Goal: Transaction & Acquisition: Purchase product/service

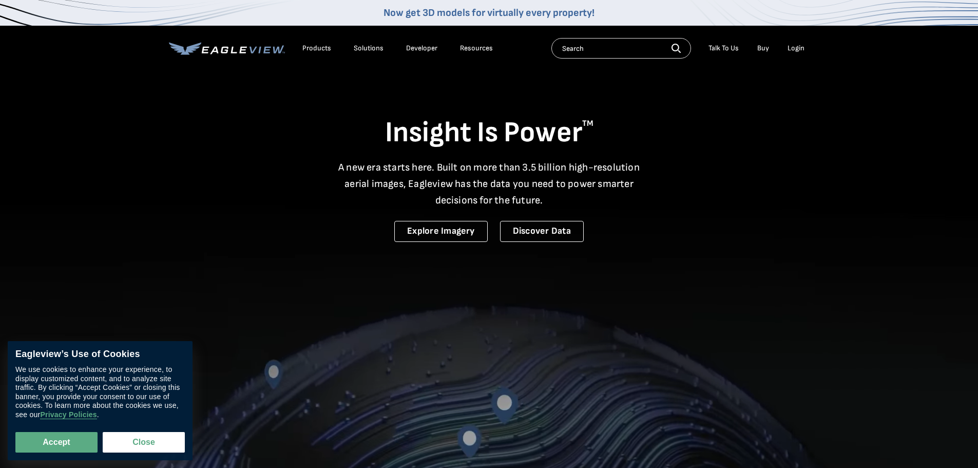
click at [790, 49] on div "Login" at bounding box center [796, 48] width 17 height 9
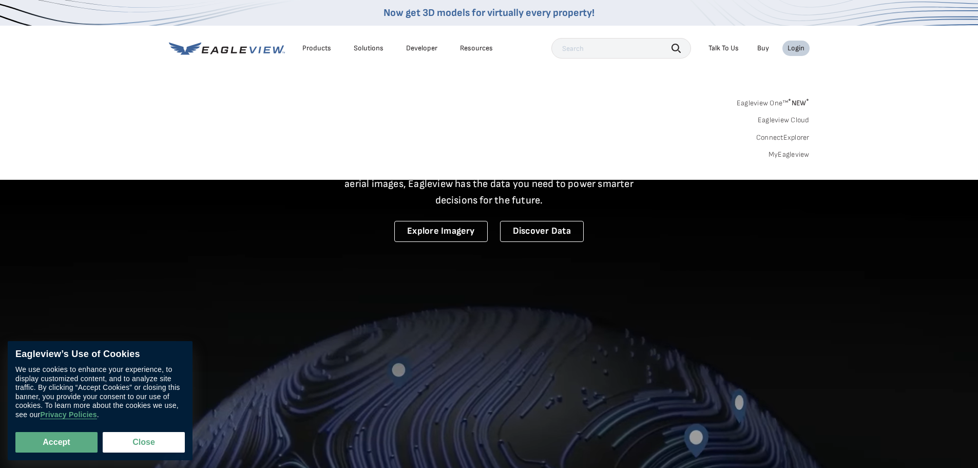
click at [773, 156] on link "MyEagleview" at bounding box center [789, 154] width 41 height 9
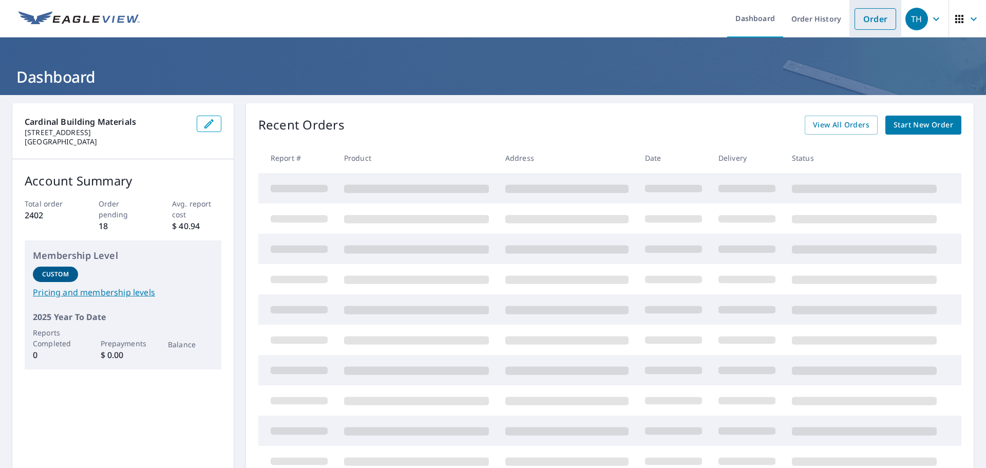
click at [854, 26] on link "Order" at bounding box center [875, 19] width 42 height 22
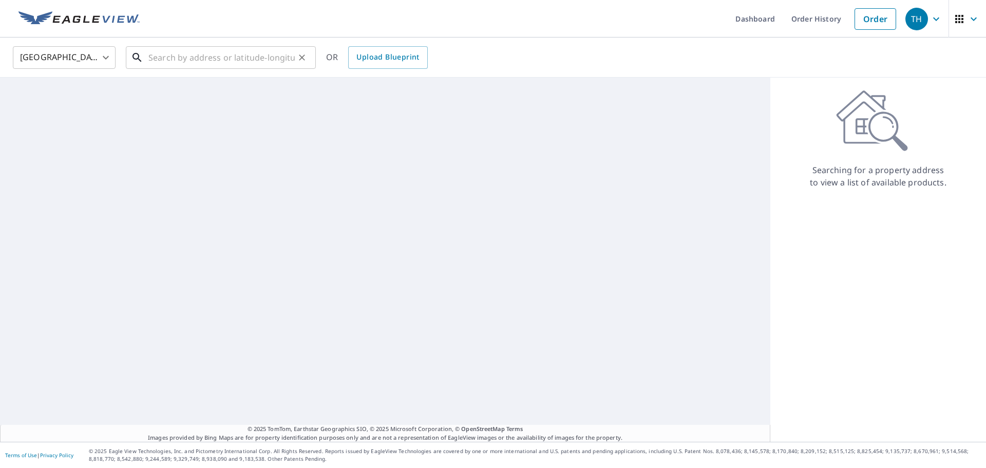
click at [212, 59] on input "text" at bounding box center [221, 57] width 146 height 29
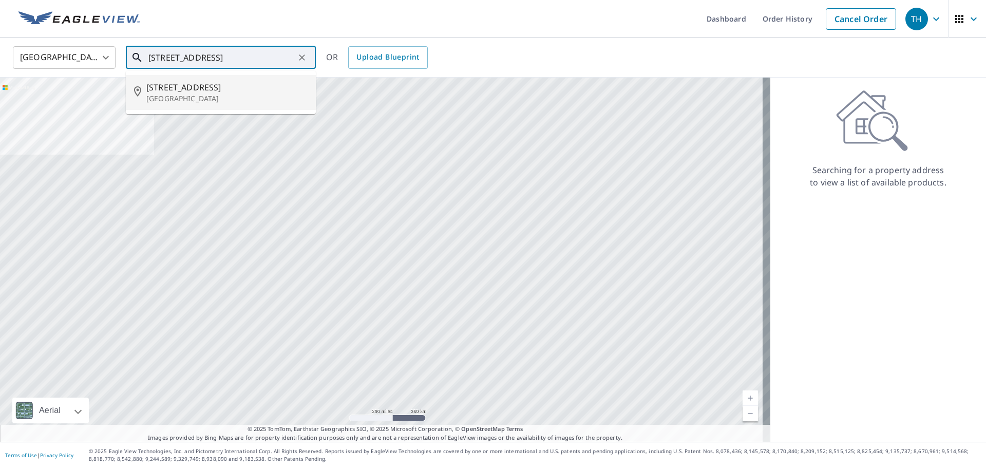
click at [163, 87] on span "[STREET_ADDRESS]" at bounding box center [226, 87] width 161 height 12
type input "[STREET_ADDRESS]"
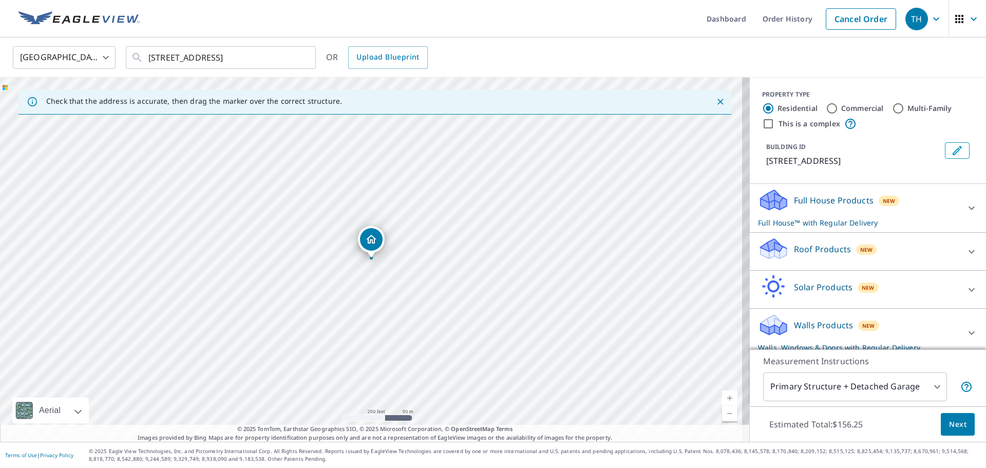
click at [820, 225] on div "Full House Products New Full House™ with Regular Delivery" at bounding box center [858, 208] width 201 height 40
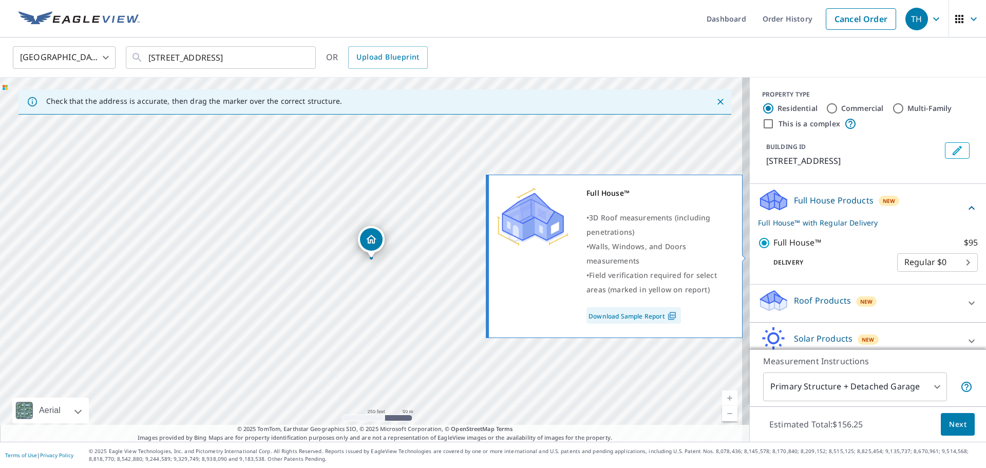
click at [760, 249] on input "Full House™ $95" at bounding box center [765, 243] width 15 height 12
checkbox input "false"
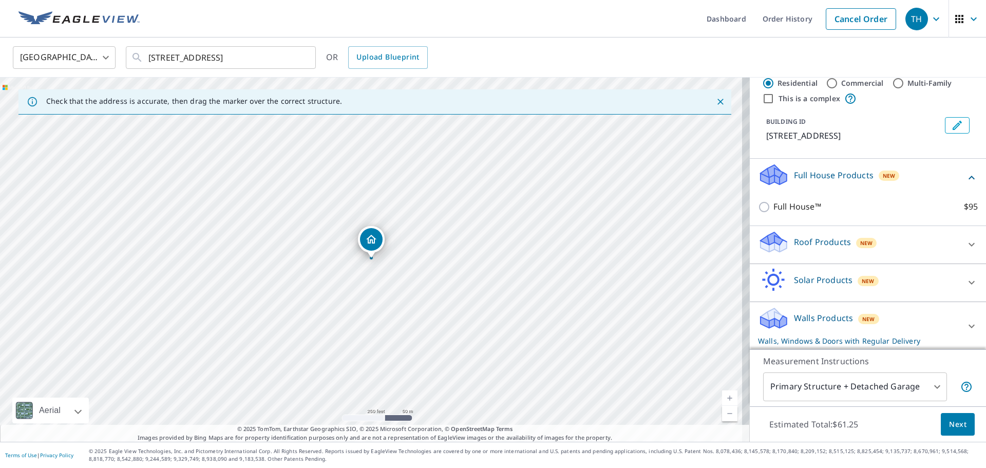
scroll to position [39, 0]
click at [827, 311] on p "Walls Products" at bounding box center [823, 316] width 59 height 12
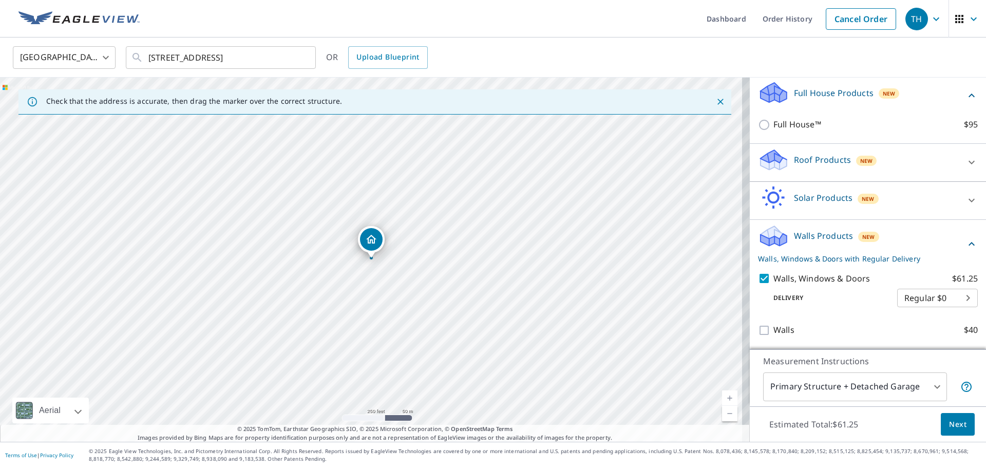
scroll to position [120, 0]
click at [943, 415] on button "Next" at bounding box center [958, 424] width 34 height 23
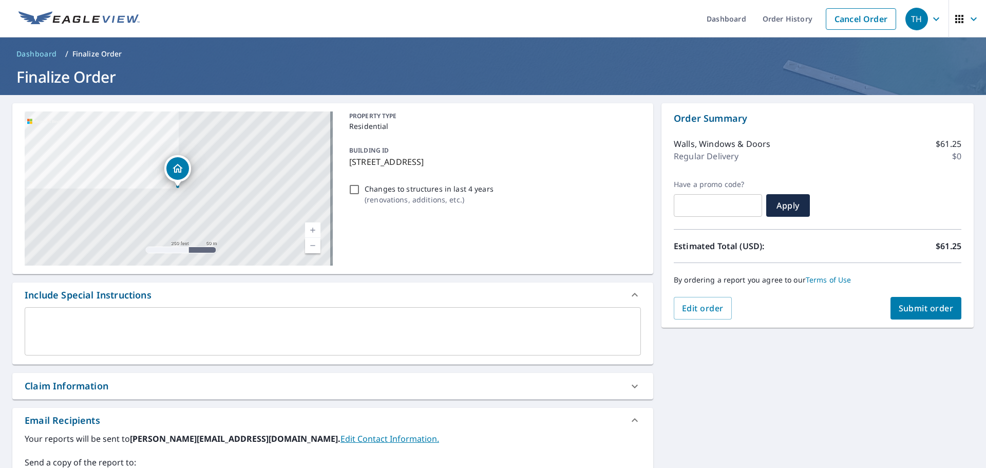
click at [920, 316] on button "Submit order" at bounding box center [925, 308] width 71 height 23
checkbox input "true"
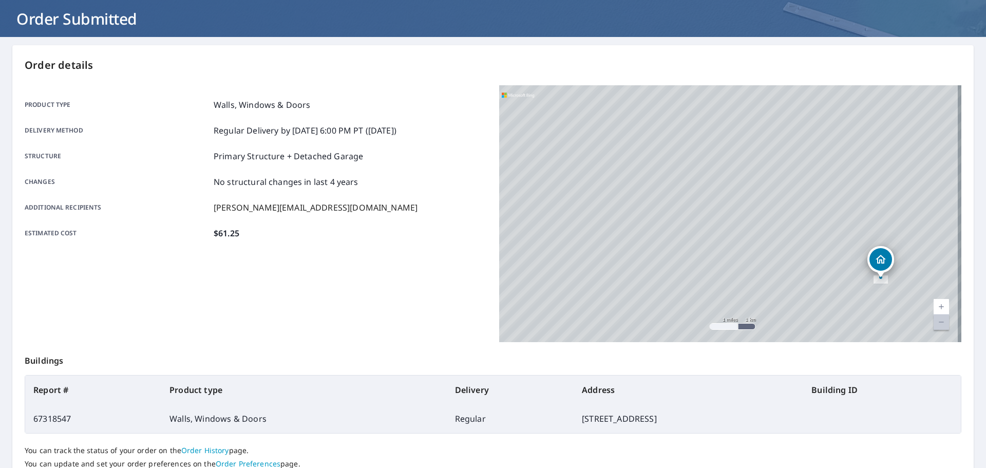
scroll to position [137, 0]
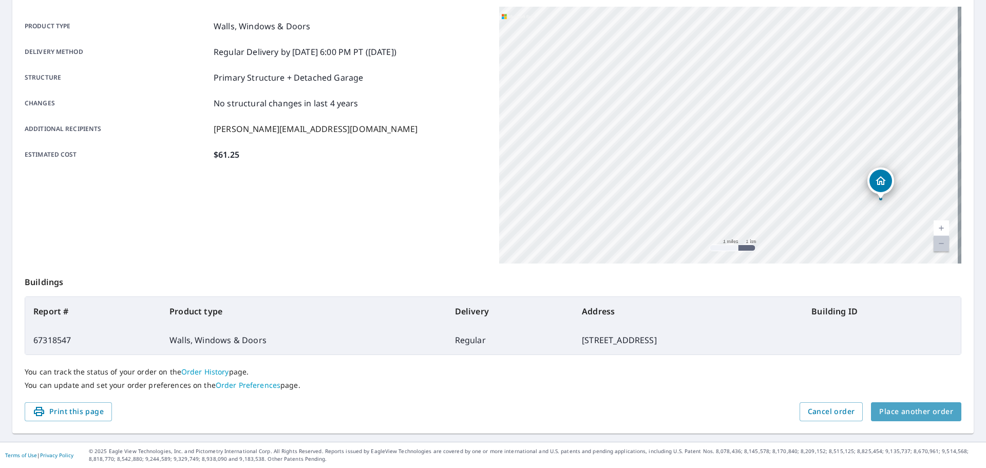
click at [933, 411] on span "Place another order" at bounding box center [916, 411] width 74 height 13
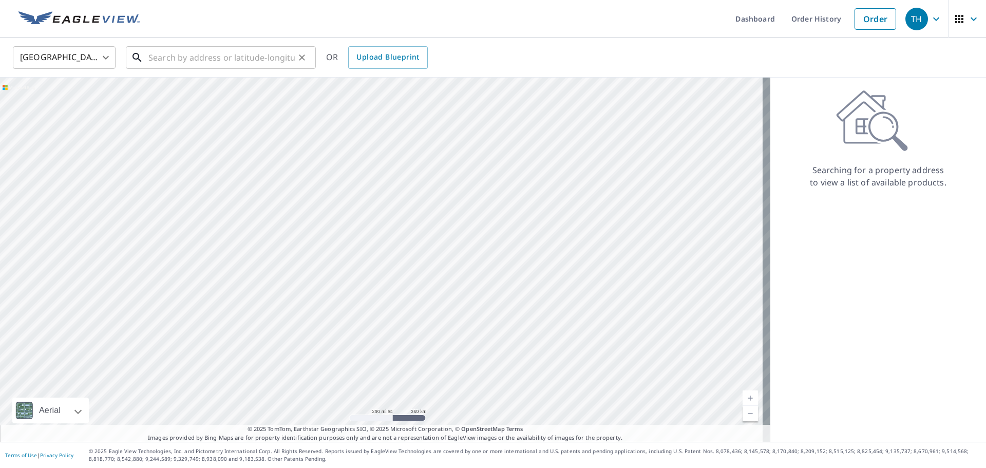
click at [185, 66] on input "text" at bounding box center [221, 57] width 146 height 29
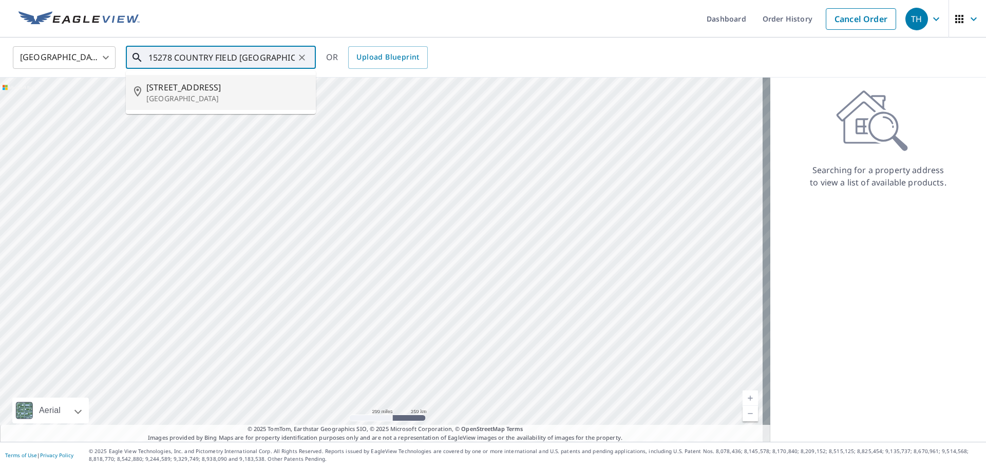
click at [234, 105] on li "[STREET_ADDRESS]" at bounding box center [221, 92] width 190 height 35
type input "[STREET_ADDRESS]"
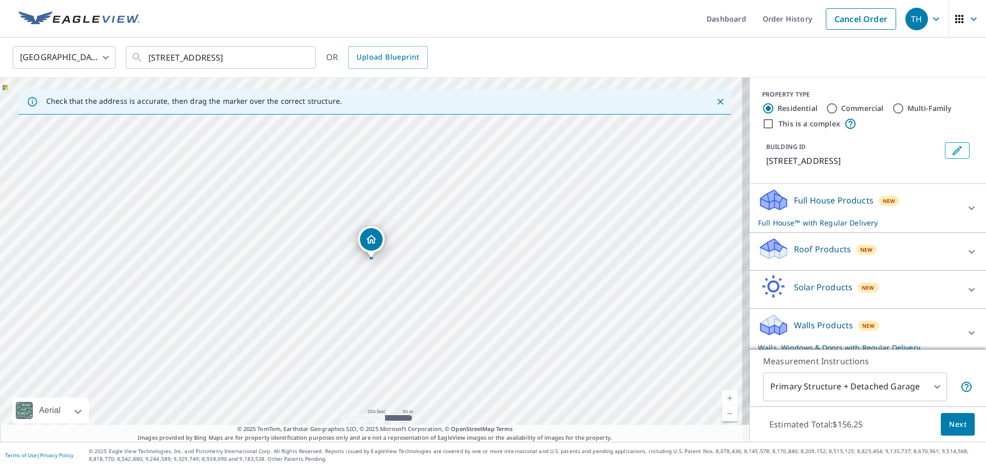
drag, startPoint x: 822, startPoint y: 214, endPoint x: 798, endPoint y: 227, distance: 27.1
click at [820, 206] on p "Full House Products" at bounding box center [834, 200] width 80 height 12
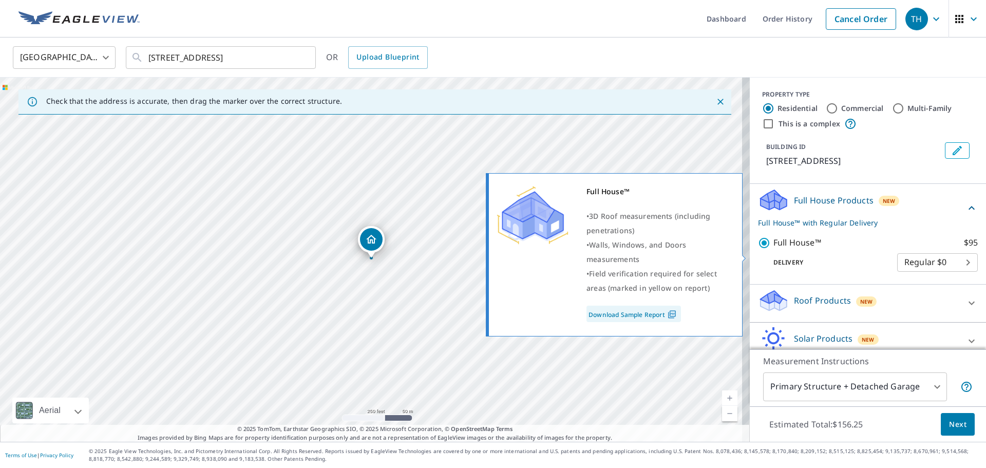
click at [759, 249] on input "Full House™ $95" at bounding box center [765, 243] width 15 height 12
checkbox input "false"
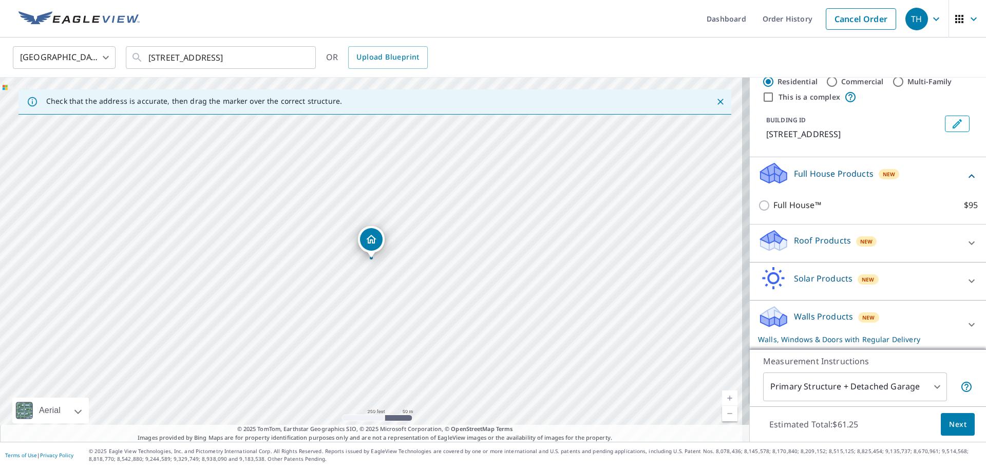
click at [799, 314] on p "Walls Products" at bounding box center [823, 316] width 59 height 12
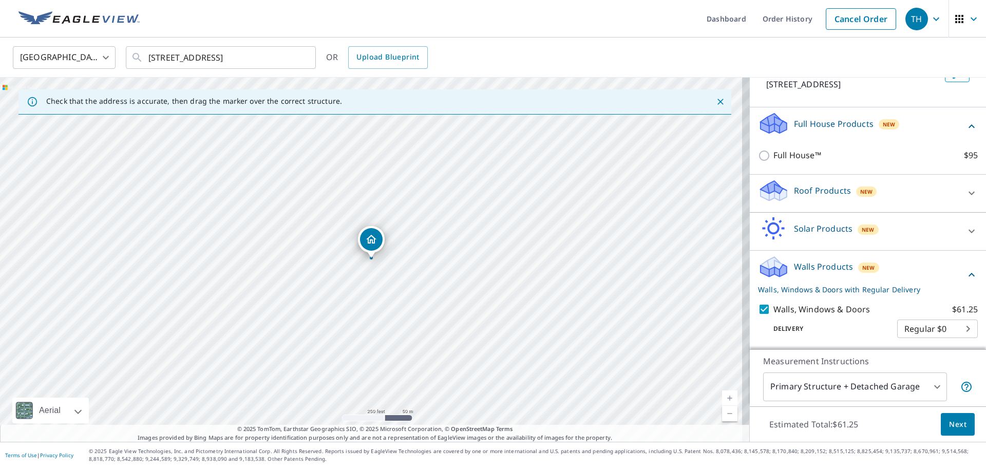
scroll to position [118, 0]
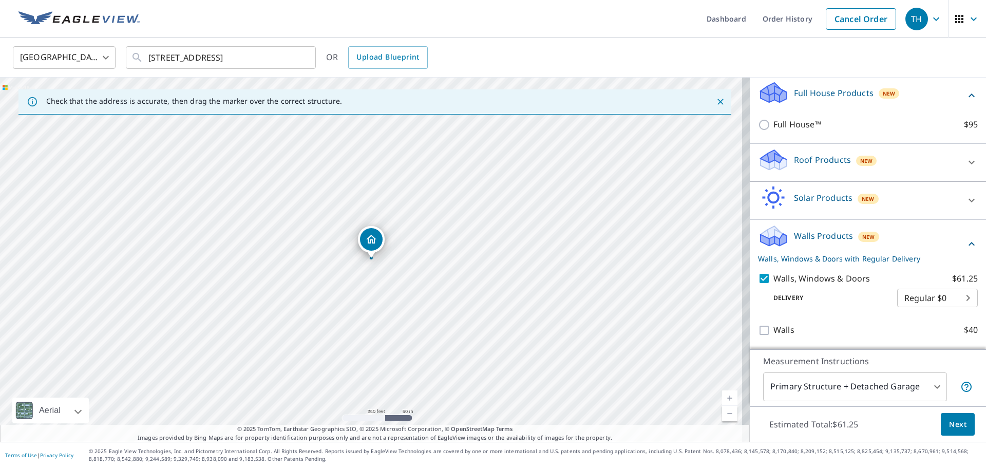
click at [949, 427] on span "Next" at bounding box center [957, 424] width 17 height 13
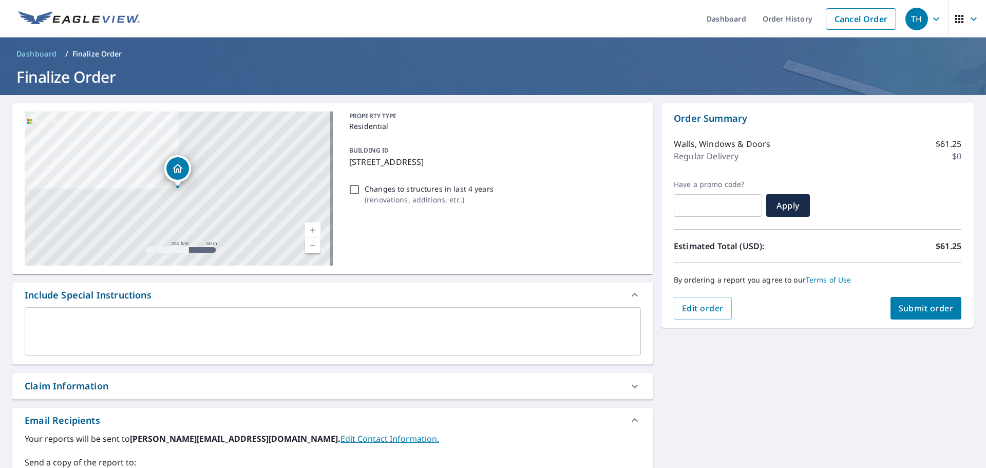
click at [927, 305] on span "Submit order" at bounding box center [926, 307] width 55 height 11
checkbox input "true"
